Goal: Transaction & Acquisition: Purchase product/service

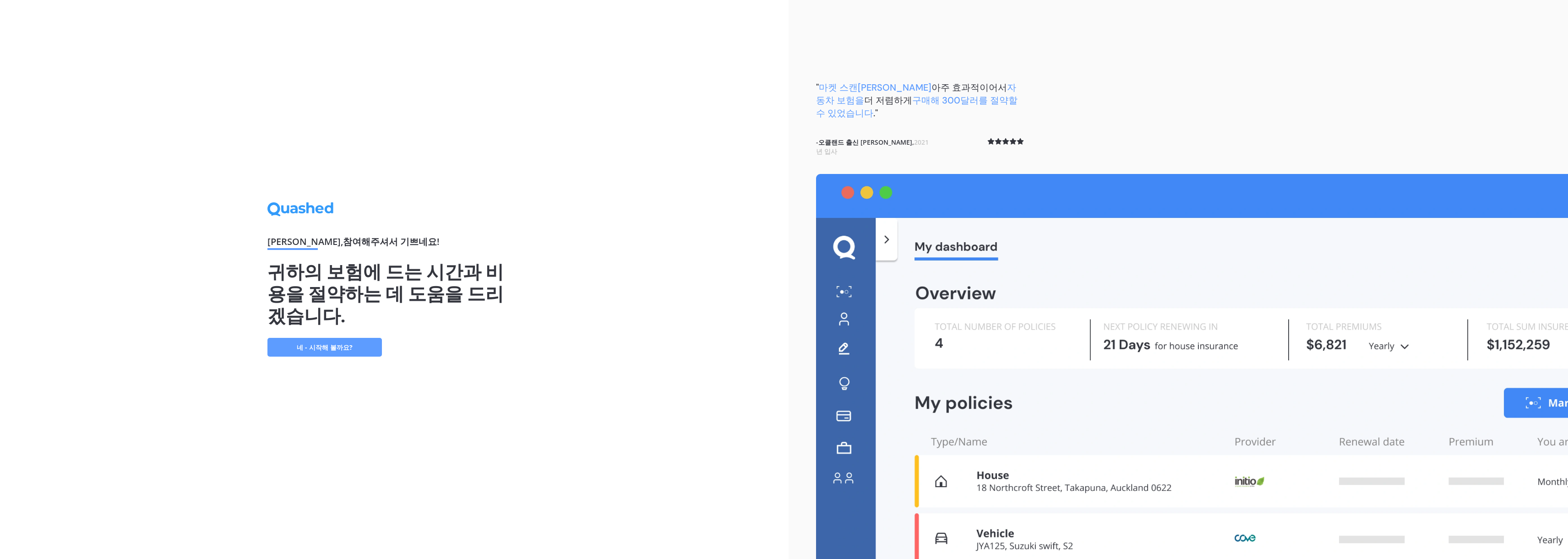
click at [304, 343] on font "네 - 시작해 볼까요?" at bounding box center [325, 347] width 56 height 9
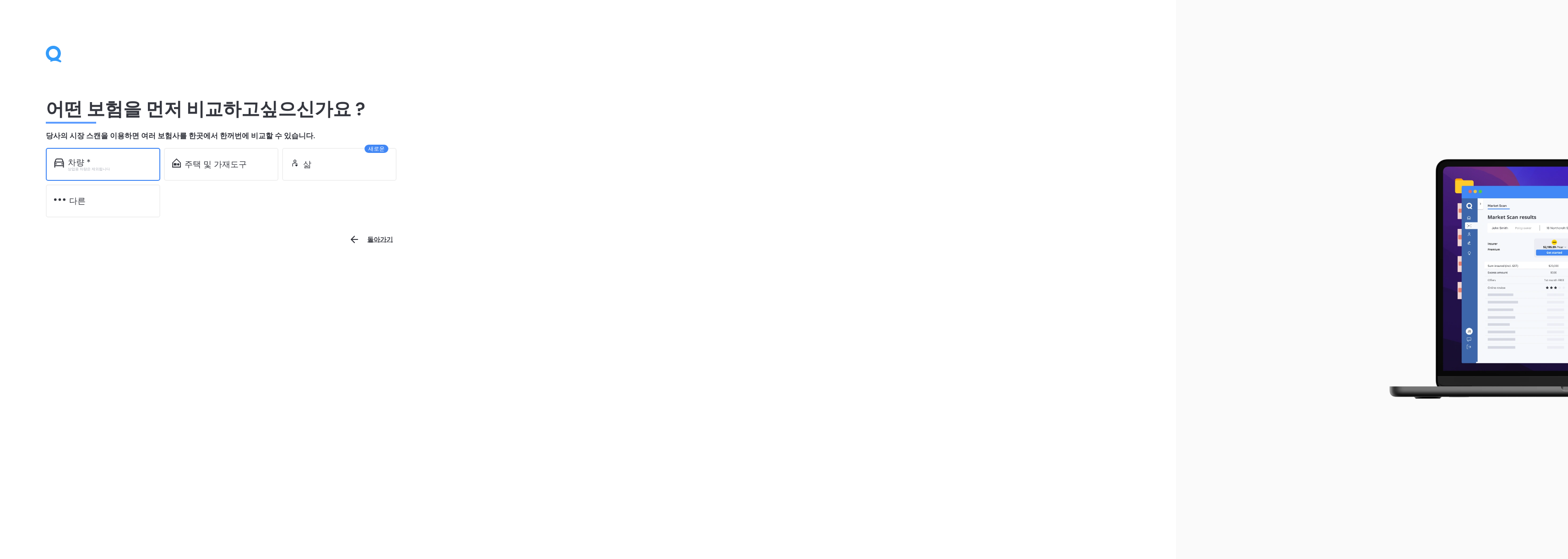
click at [71, 169] on font "상업용 차량은 제외됩니다" at bounding box center [88, 168] width 42 height 5
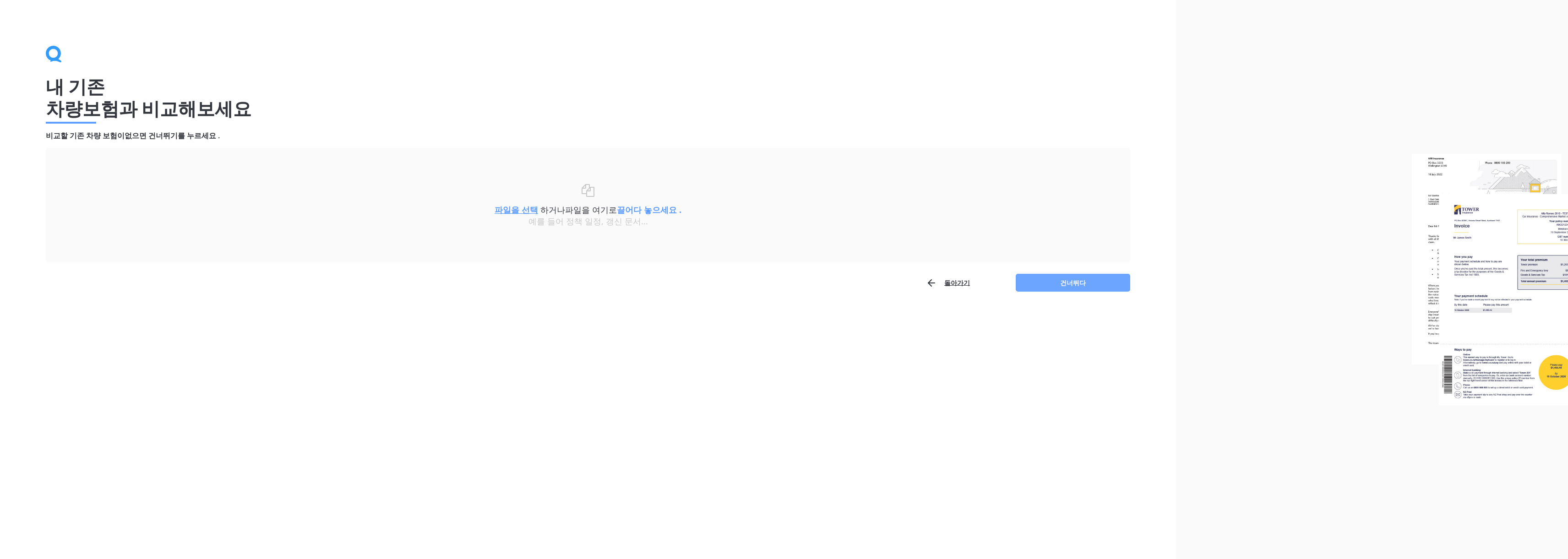
click at [1065, 283] on font "건너뛰다" at bounding box center [1073, 282] width 26 height 9
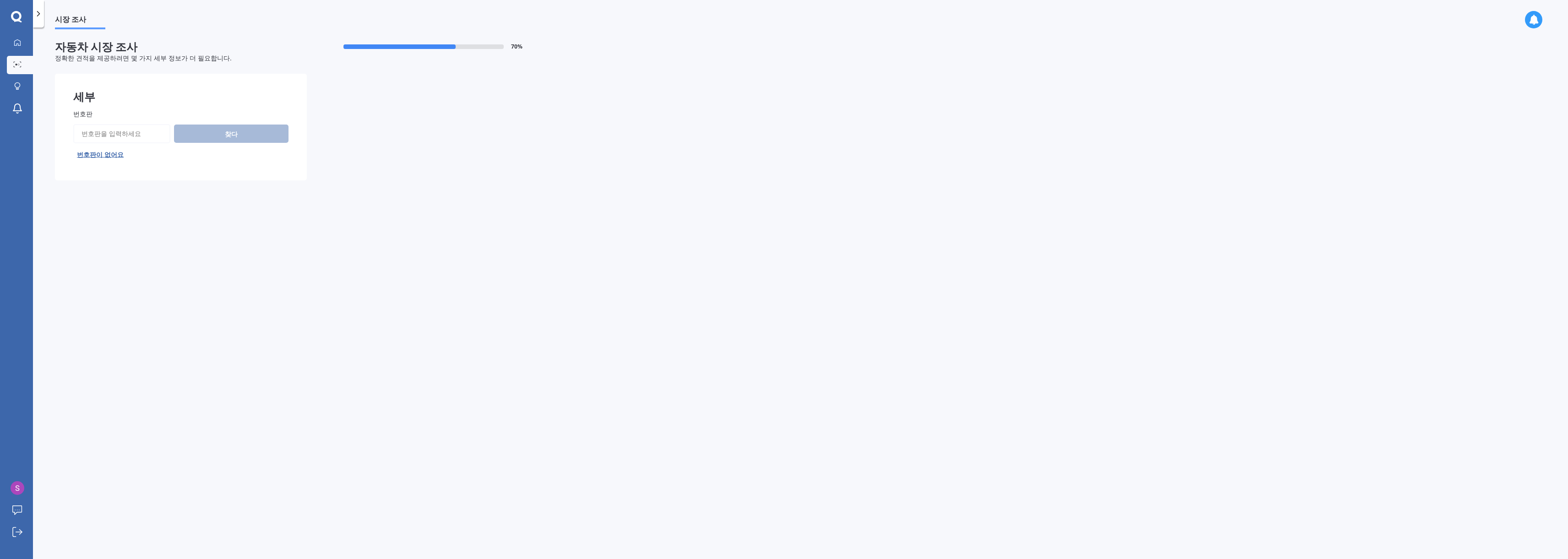
click at [154, 135] on input "번호판" at bounding box center [121, 134] width 97 height 19
type input "mzb693"
click at [237, 137] on font "찾다" at bounding box center [231, 134] width 13 height 9
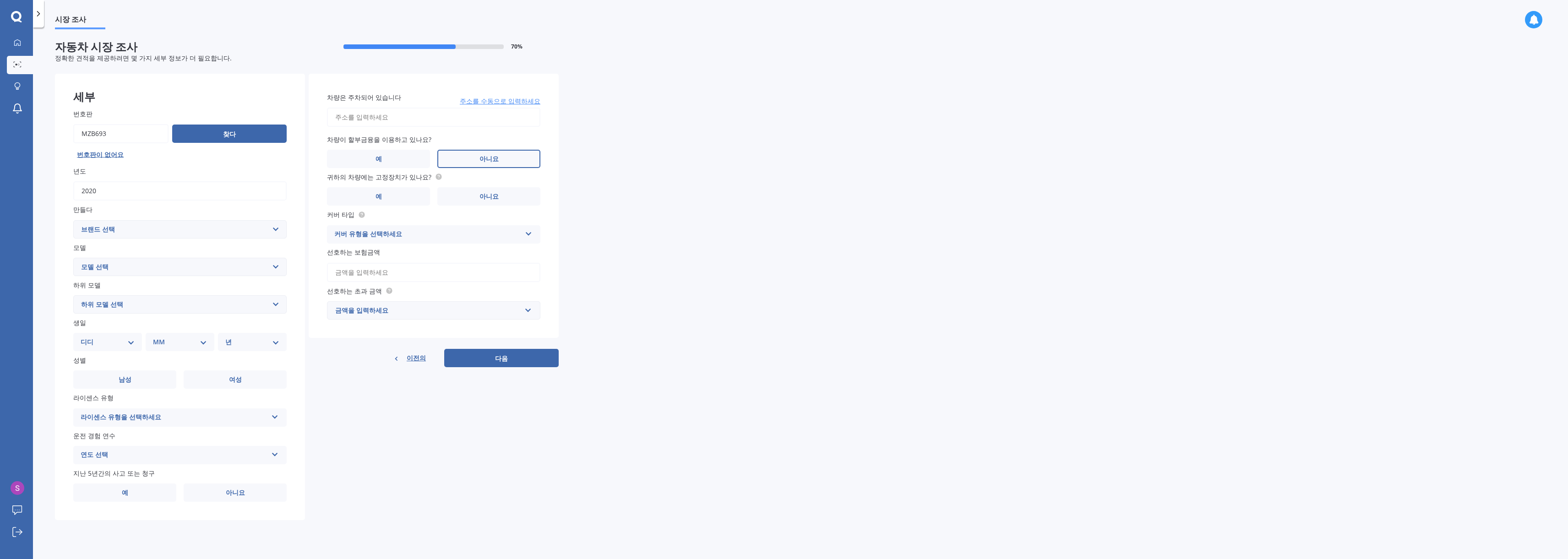
click at [488, 161] on font "아니요" at bounding box center [489, 159] width 19 height 9
click at [0, 0] on input "아니요" at bounding box center [0, 0] width 0 height 0
click at [480, 198] on font "아니요" at bounding box center [489, 196] width 19 height 9
click at [0, 0] on input "아니요" at bounding box center [0, 0] width 0 height 0
click at [361, 117] on input "차량은 주차되어 있습니다" at bounding box center [433, 117] width 214 height 19
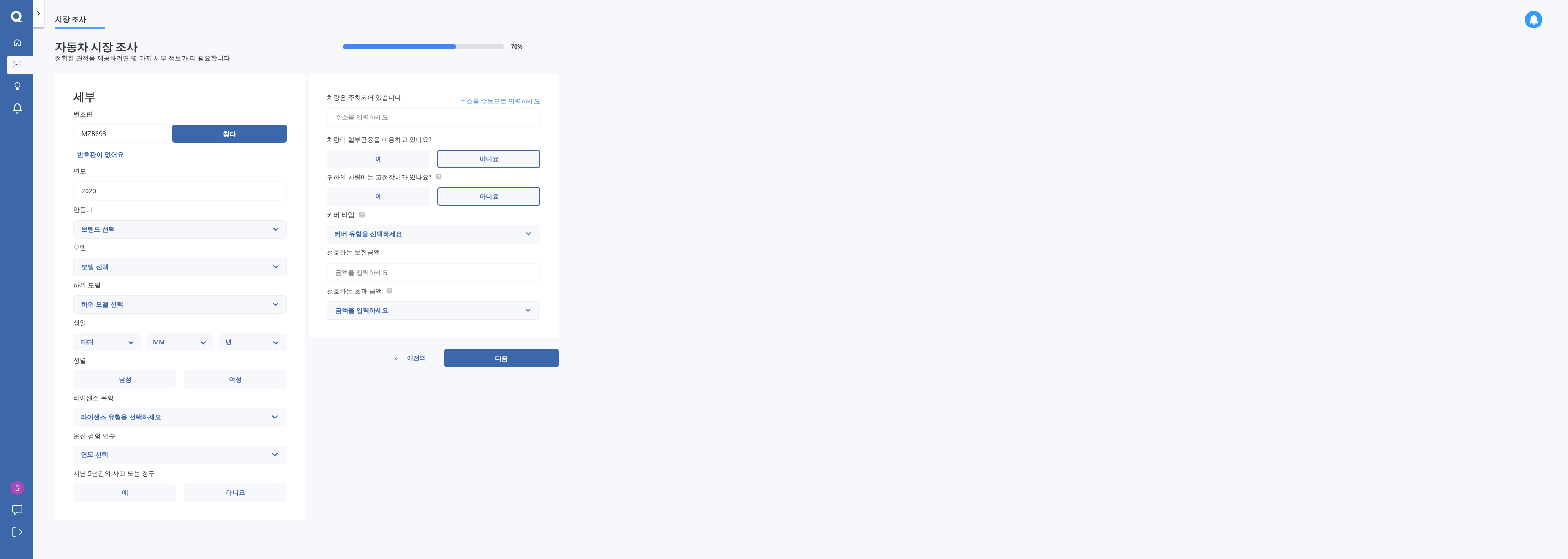
type input "26 Kate Sheppard AvenueTorbay 0630"
click at [239, 496] on font "아니요" at bounding box center [236, 492] width 19 height 9
click at [0, 0] on input "아니요" at bounding box center [0, 0] width 0 height 0
click at [273, 228] on select "브랜드 선택 AC 알파 로메오 애스턴 마틴 아우디 오스틴 베드퍼드 벤틀리 BMW 세계 캐딜락 체리 쉐보레 크라이슬러 시트로엥 순양함 쿠프라 대…" at bounding box center [180, 229] width 214 height 18
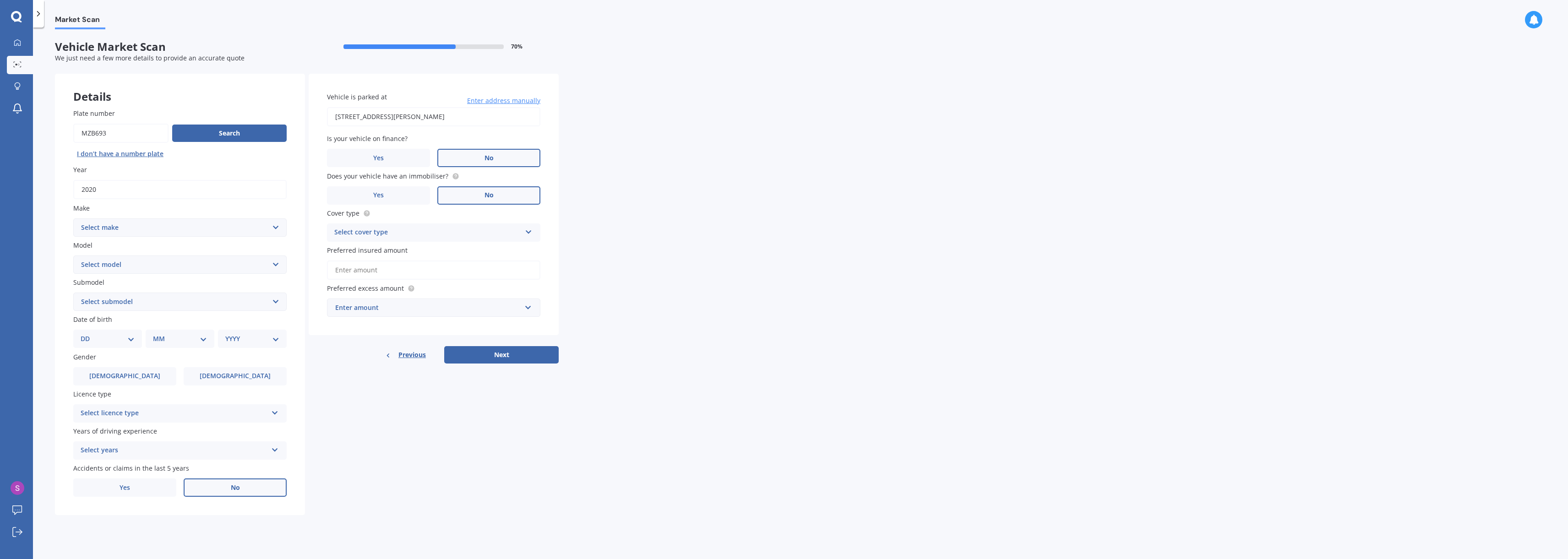
click at [275, 227] on select "Select make AC ALFA ROMEO ASTON MARTIN AUDI AUSTIN BEDFORD Bentley BMW BYD CADI…" at bounding box center [180, 227] width 214 height 18
click at [275, 265] on select "Select model" at bounding box center [180, 265] width 214 height 18
click at [276, 264] on select "Select model" at bounding box center [180, 265] width 214 height 18
